Goal: Find specific page/section

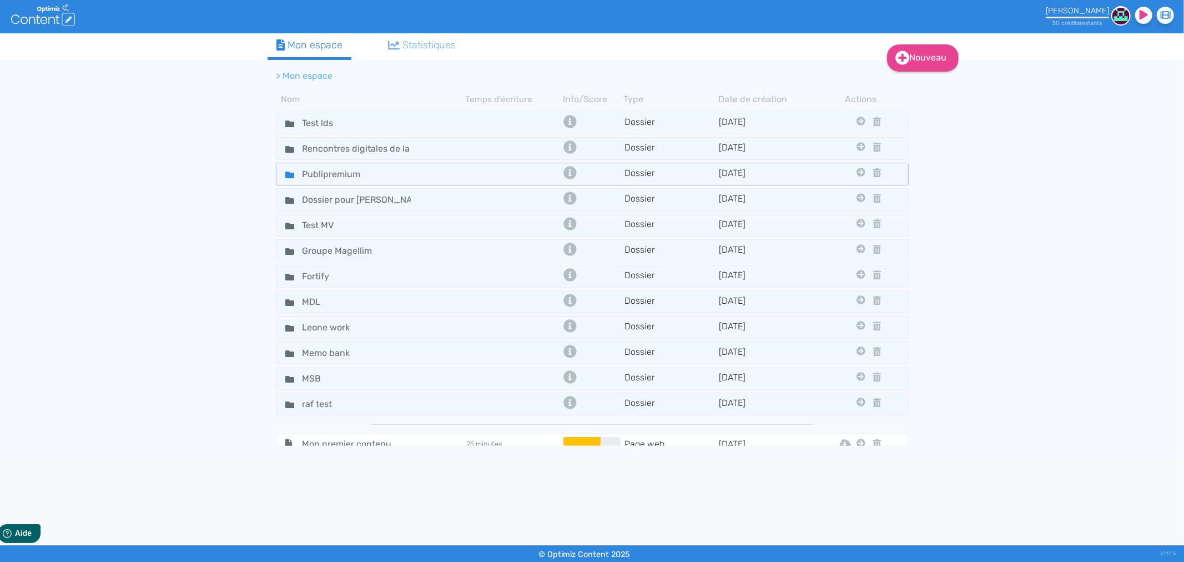
click at [287, 172] on icon at bounding box center [289, 174] width 9 height 7
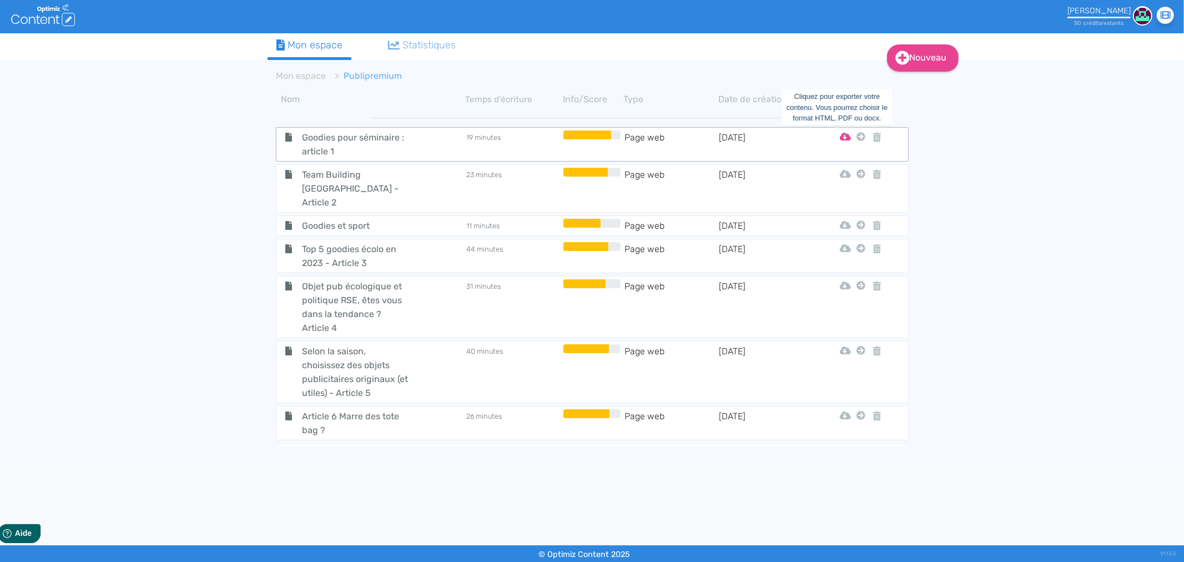
click at [840, 134] on icon at bounding box center [845, 137] width 11 height 8
click at [241, 211] on div "Nouveau Contenu Dossier Mon espace Statistiques Mon espace Publipremium Nom Tem…" at bounding box center [592, 246] width 1184 height 427
